Goal: Check status: Check status

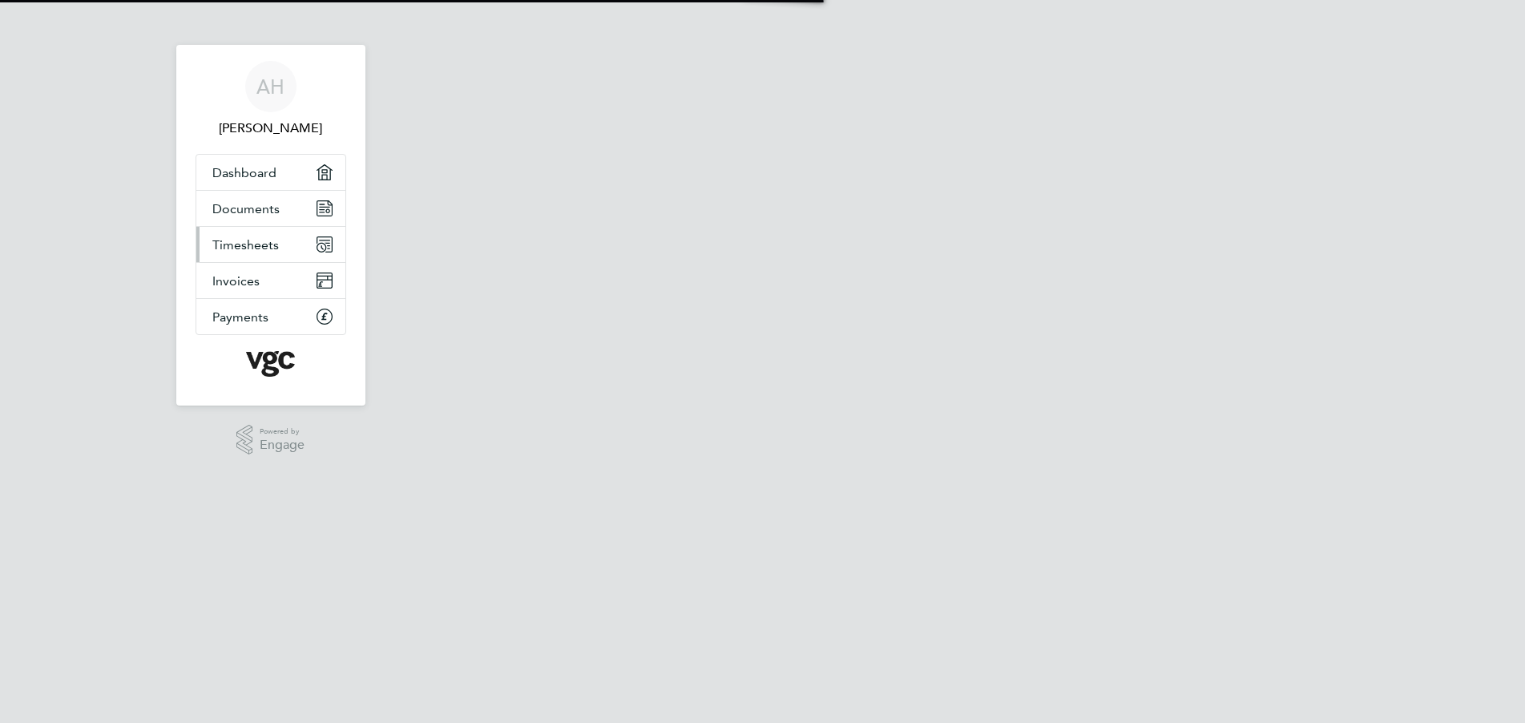
click at [252, 246] on span "Timesheets" at bounding box center [245, 244] width 66 height 15
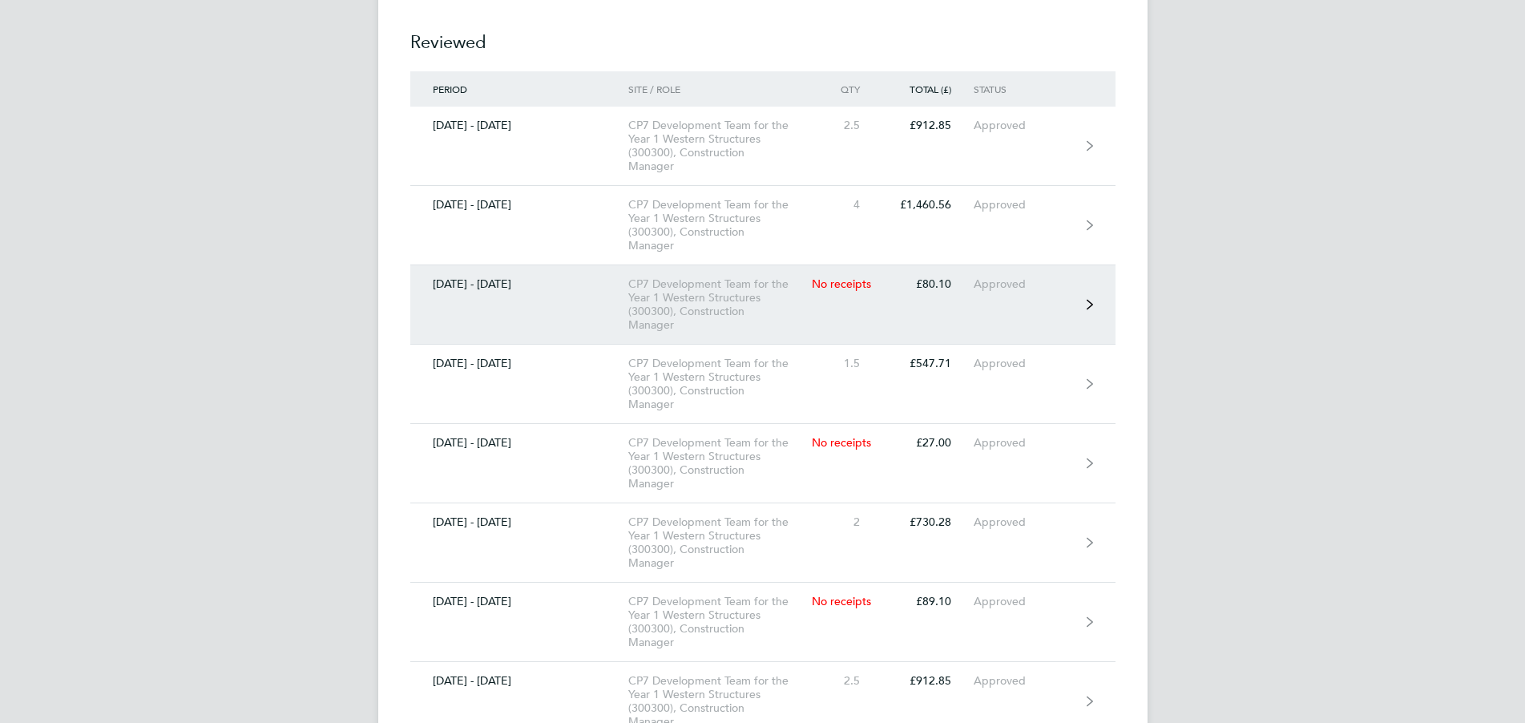
scroll to position [622, 0]
click at [542, 307] on link "[DATE] - [DATE] CP7 Development Team for the Year 1 Western Structures (300300)…" at bounding box center [762, 300] width 705 height 79
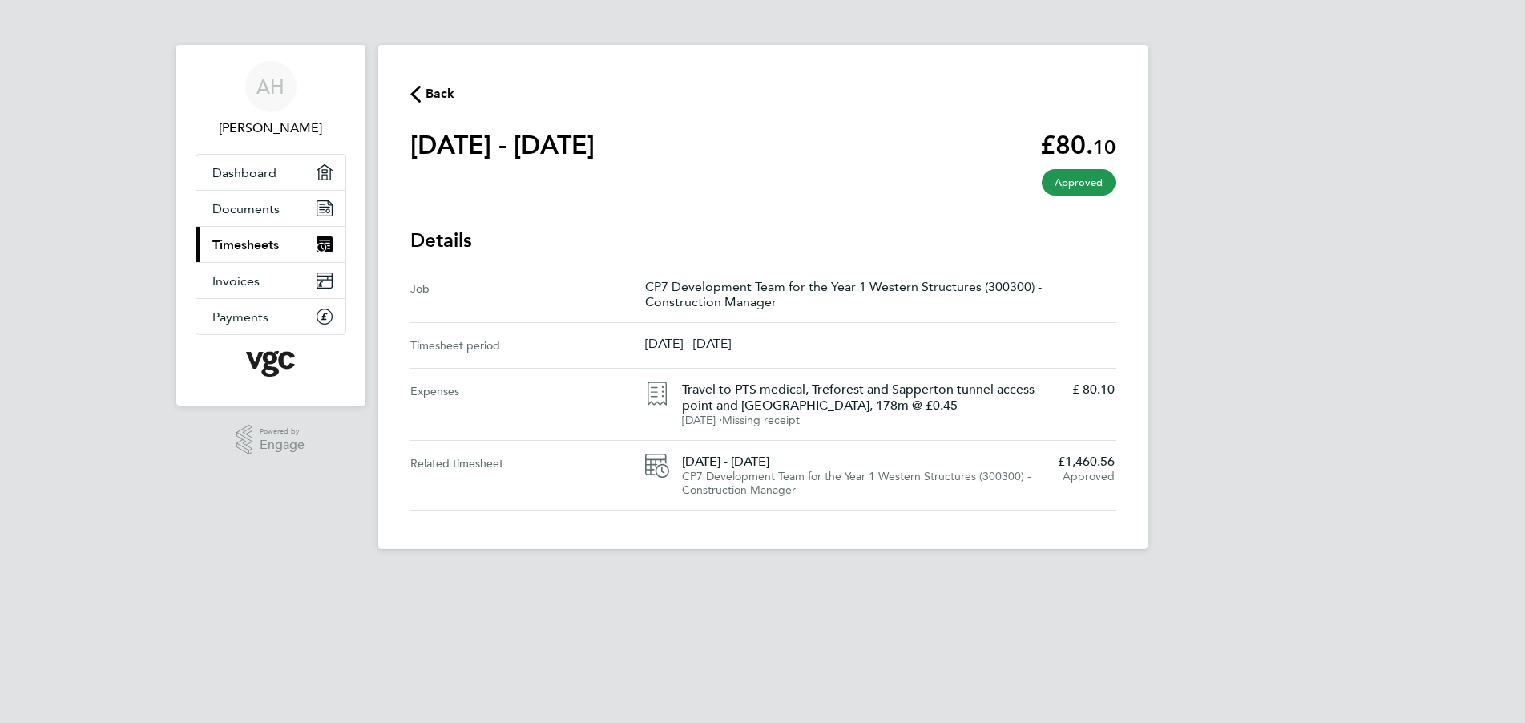
click at [437, 88] on span "Back" at bounding box center [440, 93] width 30 height 19
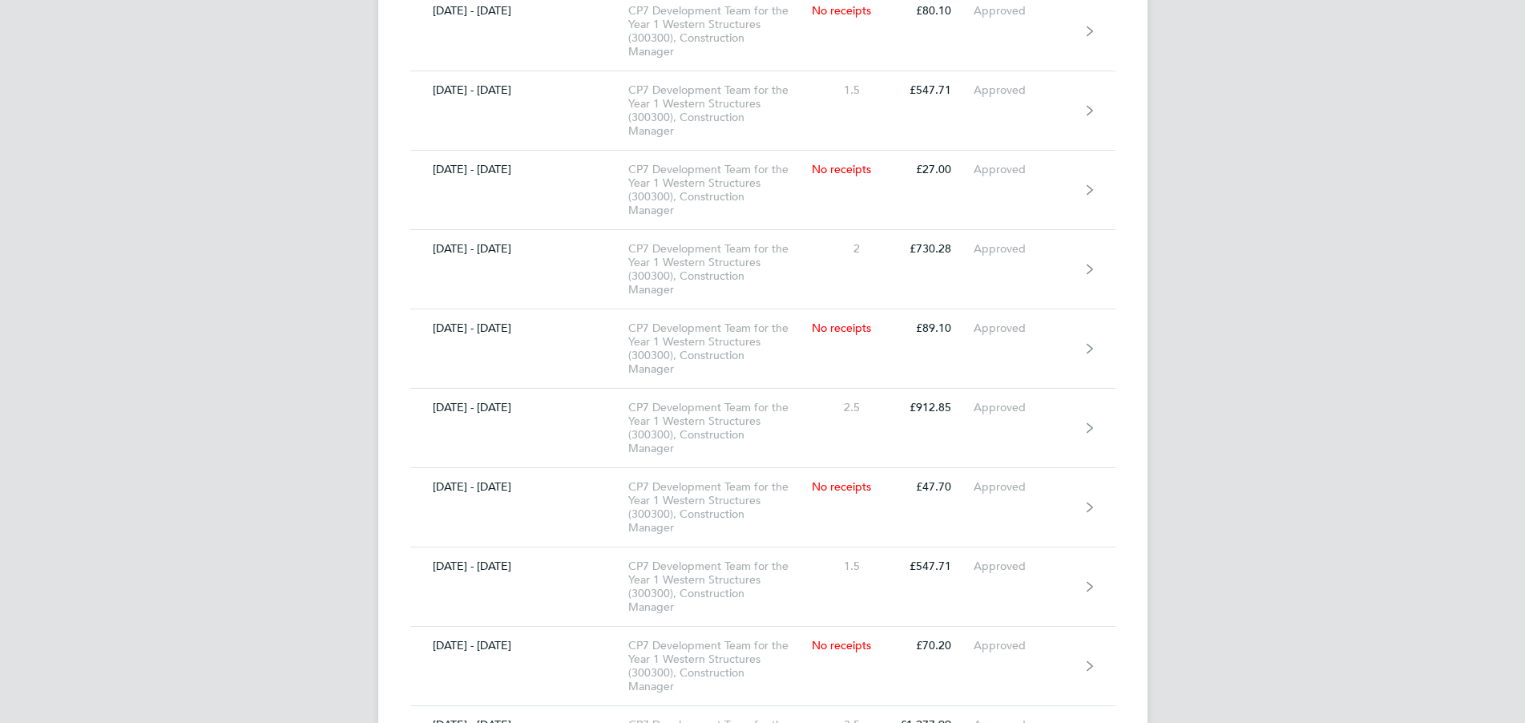
scroll to position [894, 0]
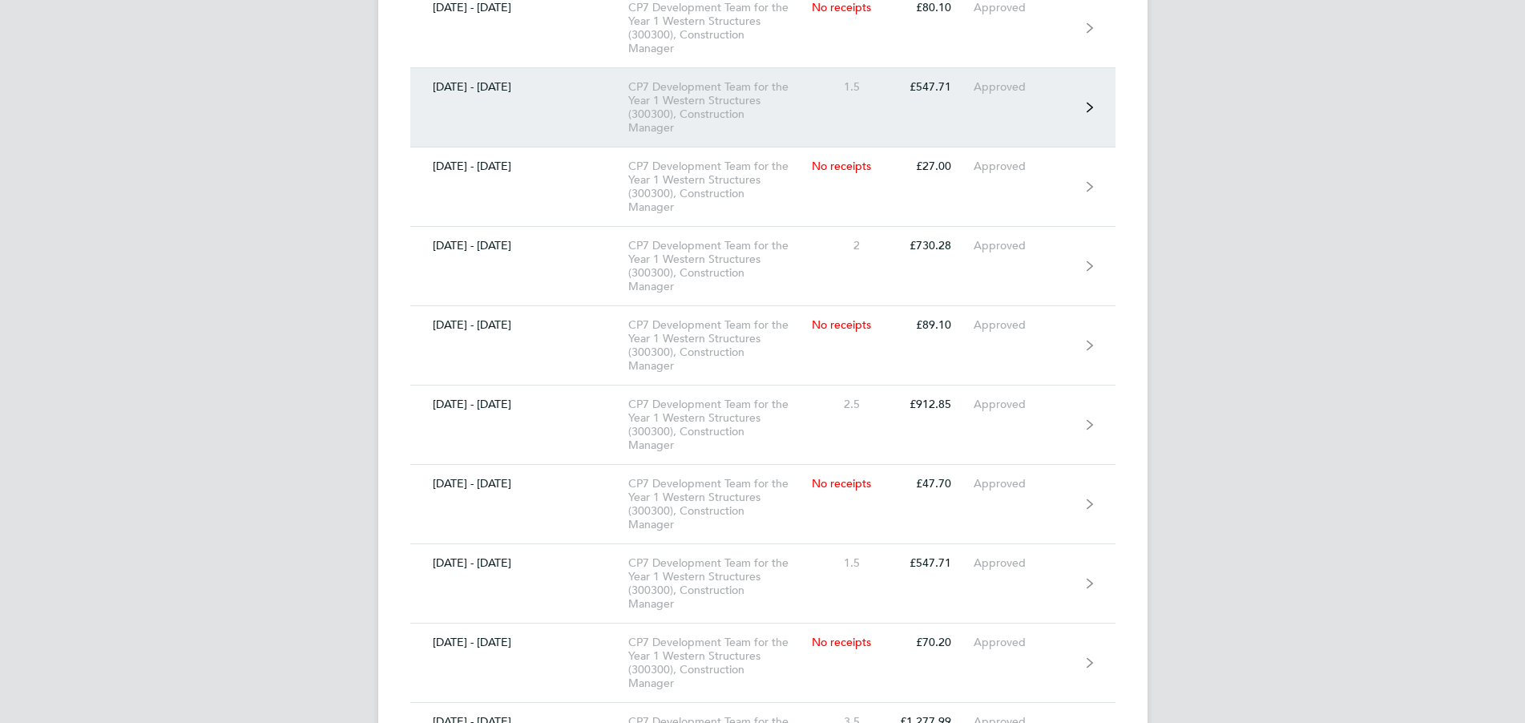
click at [679, 107] on div "CP7 Development Team for the Year 1 Western Structures (300300), Construction M…" at bounding box center [719, 107] width 183 height 54
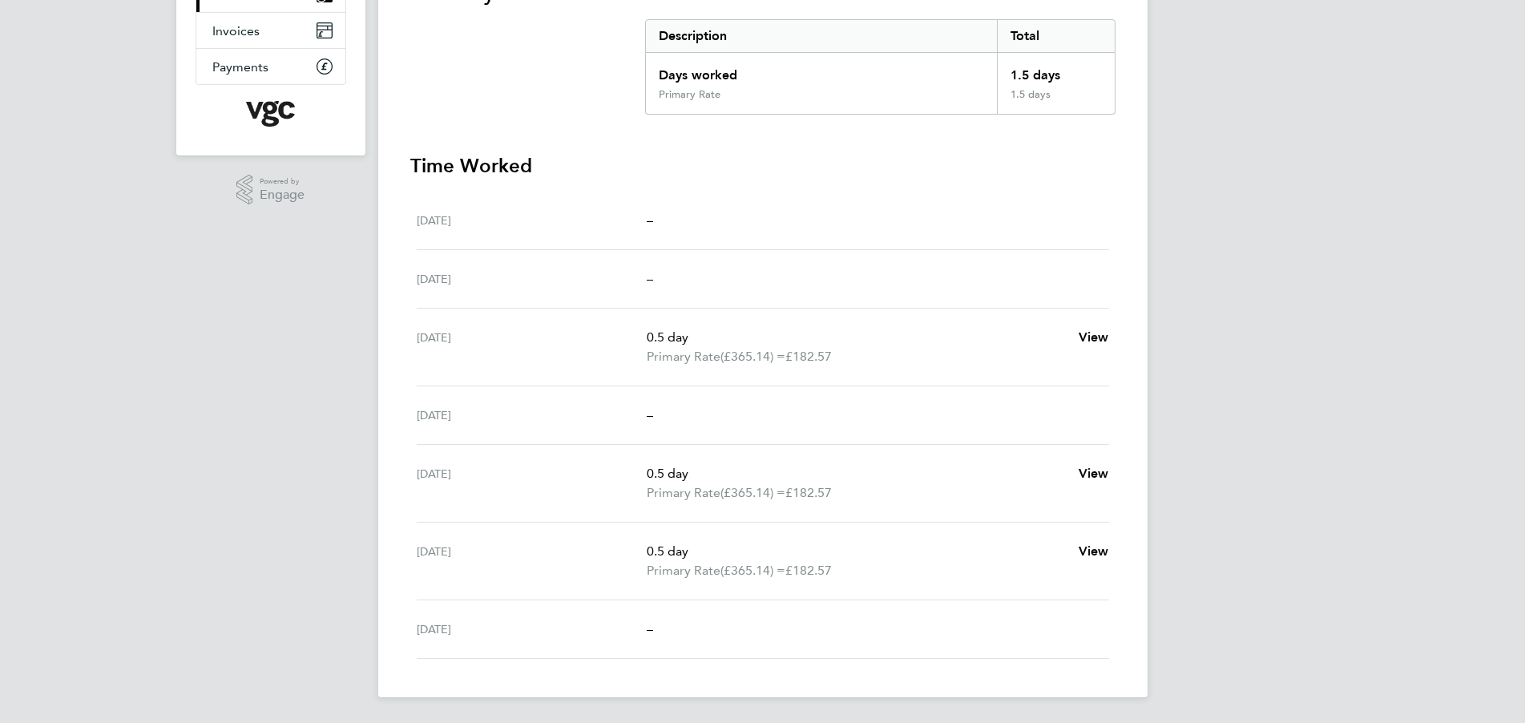
scroll to position [227, 0]
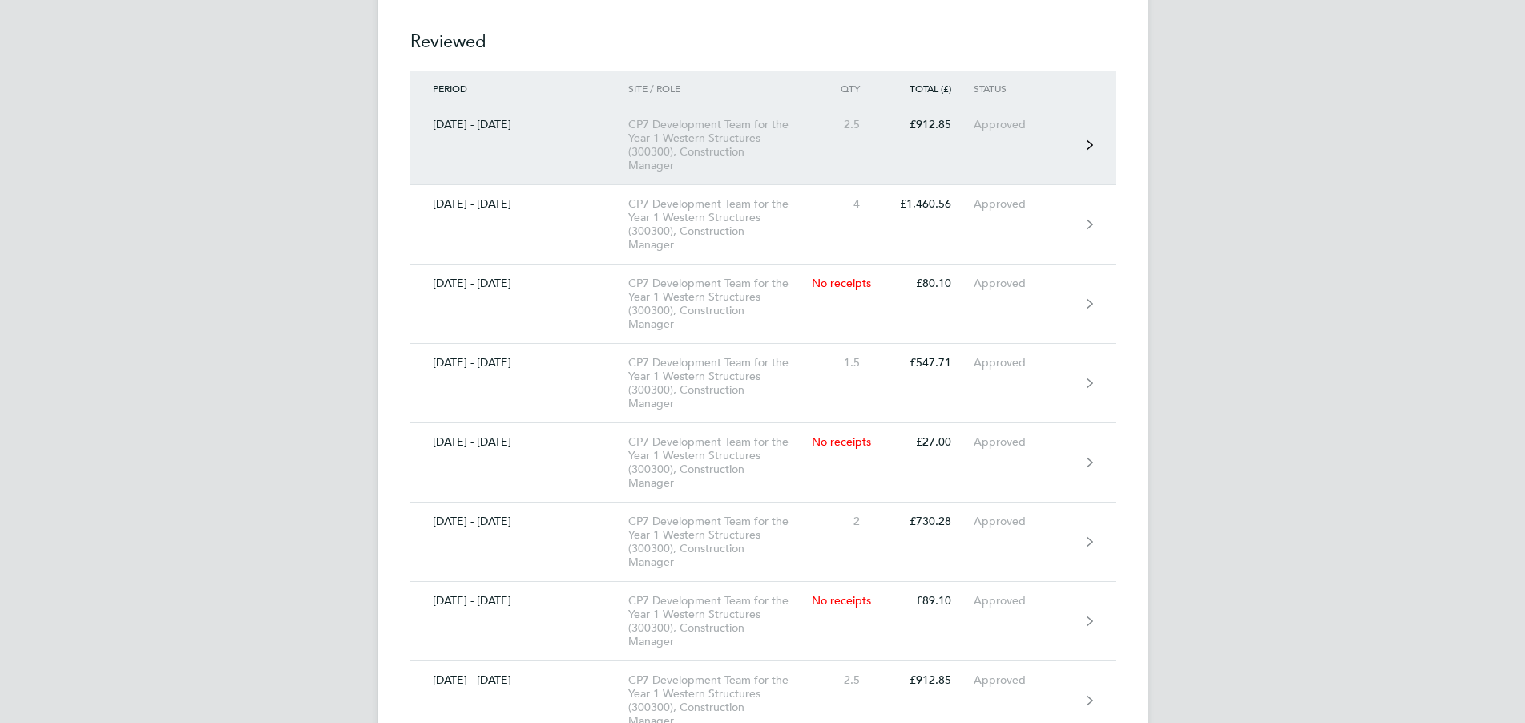
scroll to position [619, 0]
click at [689, 145] on div "CP7 Development Team for the Year 1 Western Structures (300300), Construction M…" at bounding box center [719, 144] width 183 height 54
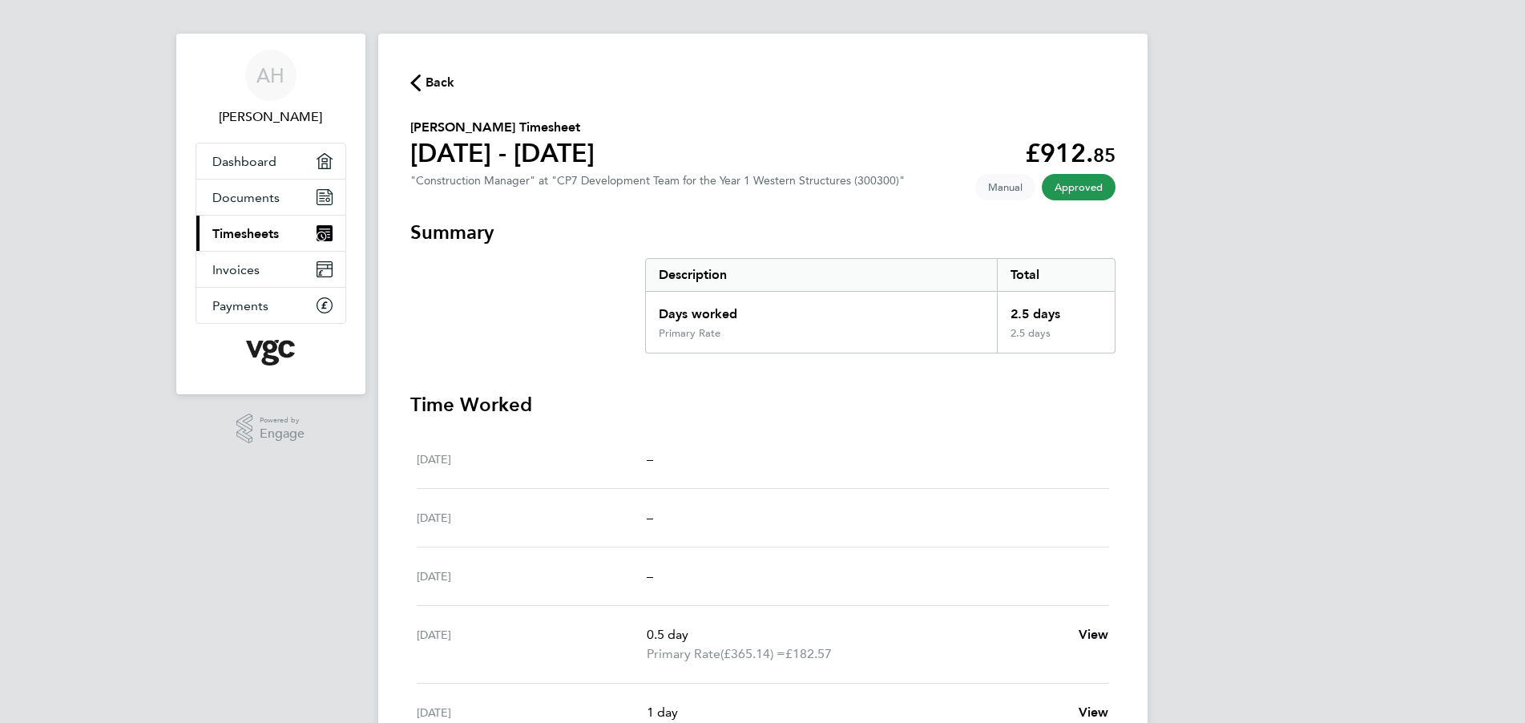
scroll to position [9, 0]
click at [437, 81] on span "Back" at bounding box center [440, 84] width 30 height 19
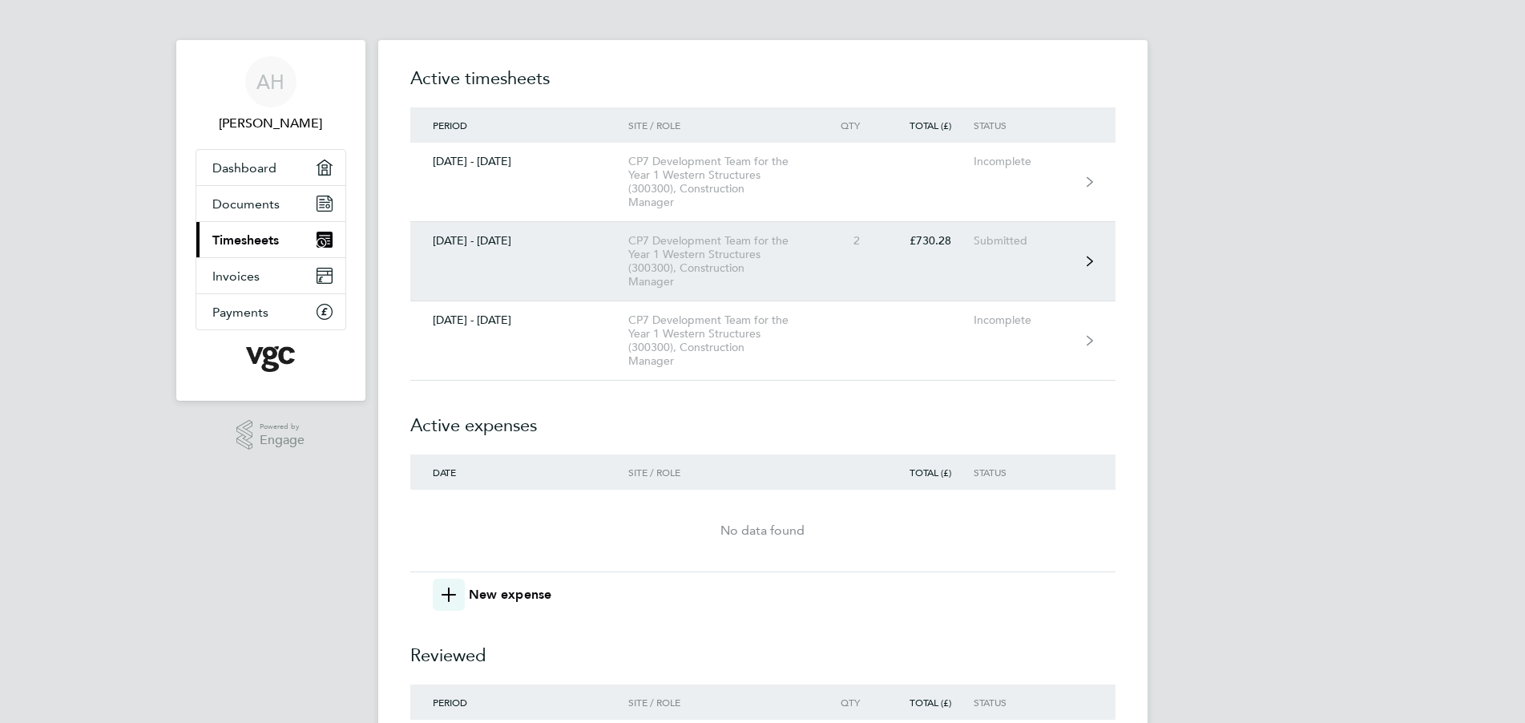
click at [722, 269] on div "CP7 Development Team for the Year 1 Western Structures (300300), Construction M…" at bounding box center [719, 261] width 183 height 54
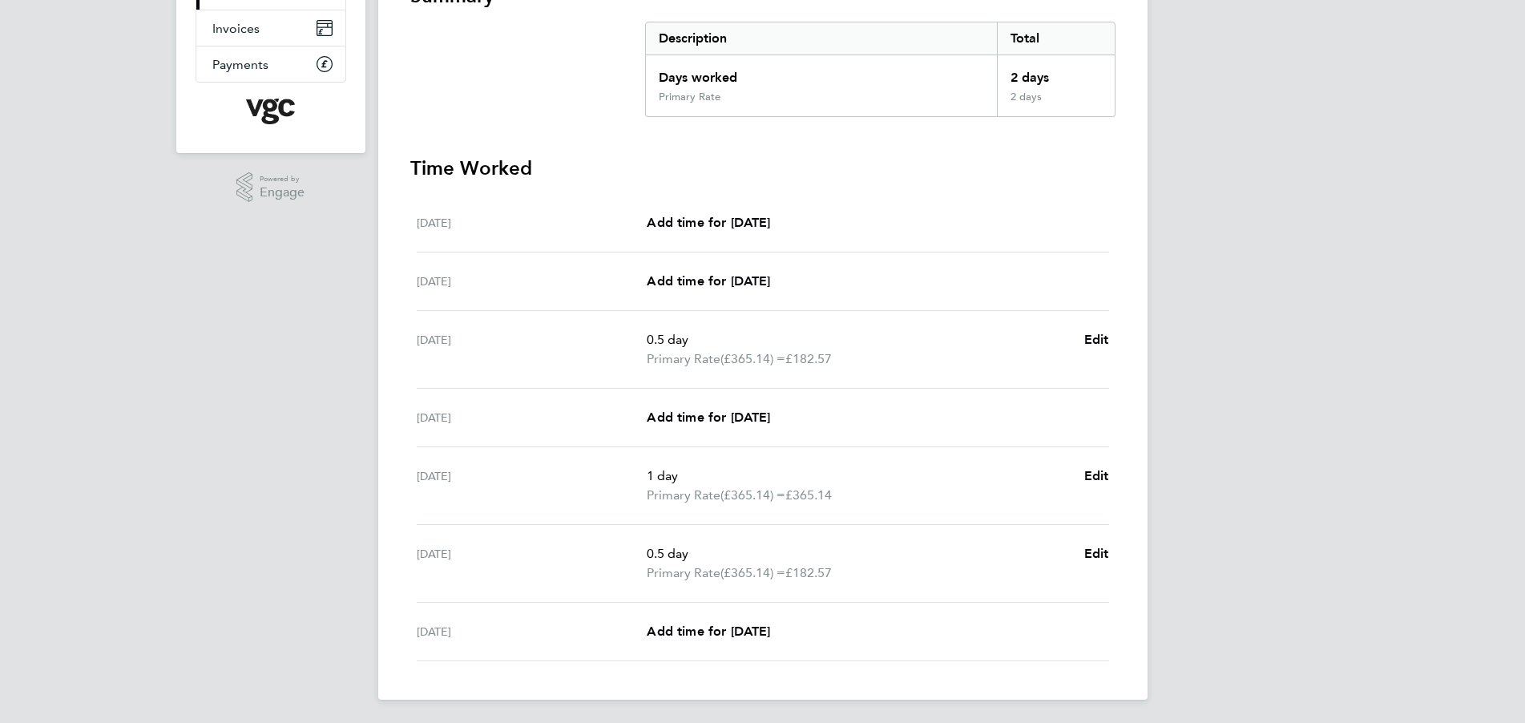
scroll to position [256, 0]
